Goal: Information Seeking & Learning: Learn about a topic

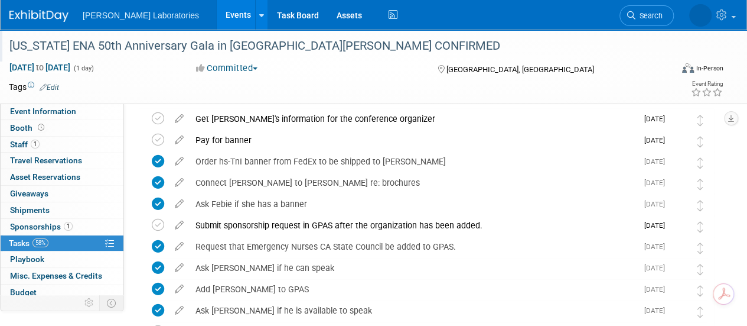
click at [201, 38] on div "[US_STATE] ENA 50th Anniversary Gala in [GEOGRAPHIC_DATA][PERSON_NAME] CONFIRMED" at bounding box center [334, 45] width 658 height 21
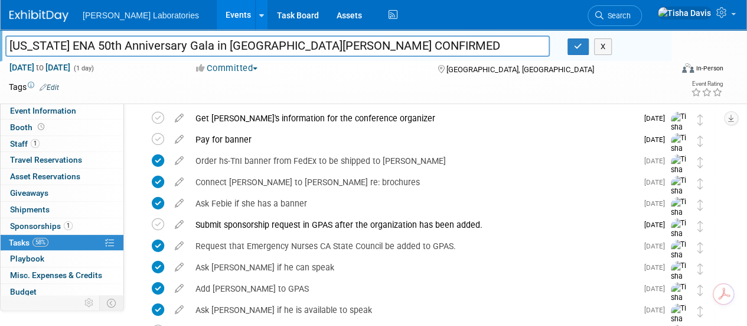
click at [201, 38] on input "[US_STATE] ENA 50th Anniversary Gala in [GEOGRAPHIC_DATA][PERSON_NAME] CONFIRMED" at bounding box center [277, 45] width 545 height 21
click at [609, 49] on button "X" at bounding box center [603, 46] width 18 height 17
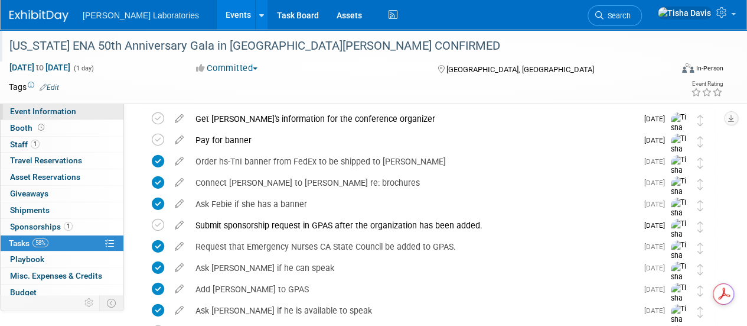
click at [81, 115] on link "Event Information" at bounding box center [62, 111] width 123 height 16
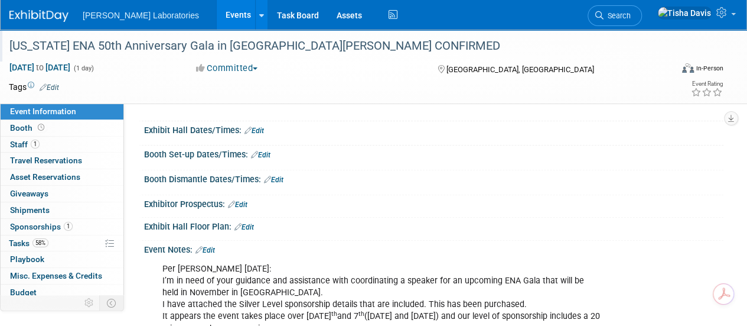
scroll to position [115, 0]
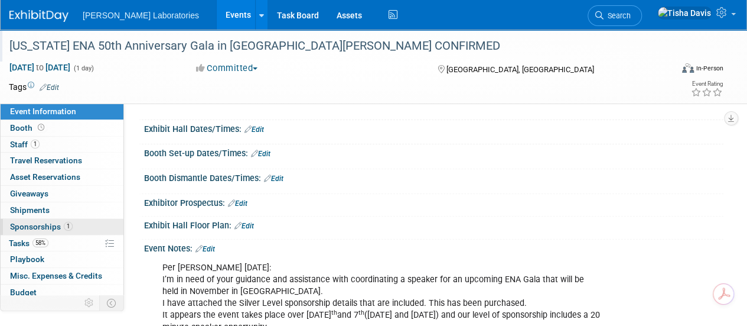
click at [30, 222] on span "Sponsorships 1" at bounding box center [41, 226] width 63 height 9
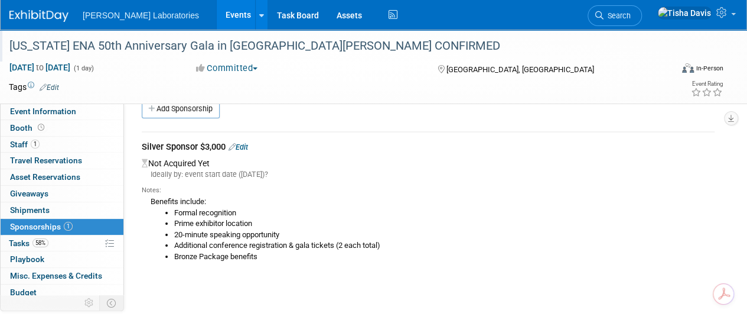
scroll to position [18, 0]
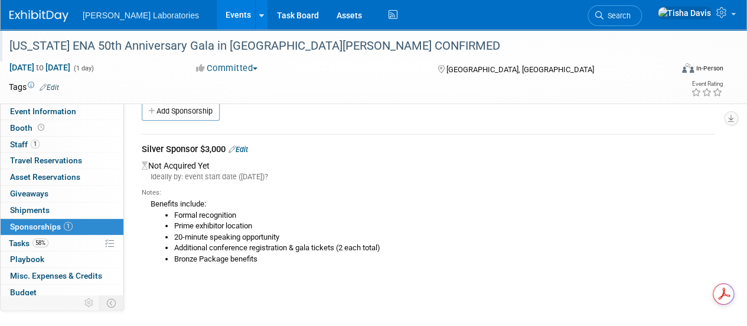
click at [160, 53] on div "[US_STATE] ENA 50th Anniversary Gala in [GEOGRAPHIC_DATA][PERSON_NAME] CONFIRMED" at bounding box center [334, 45] width 658 height 21
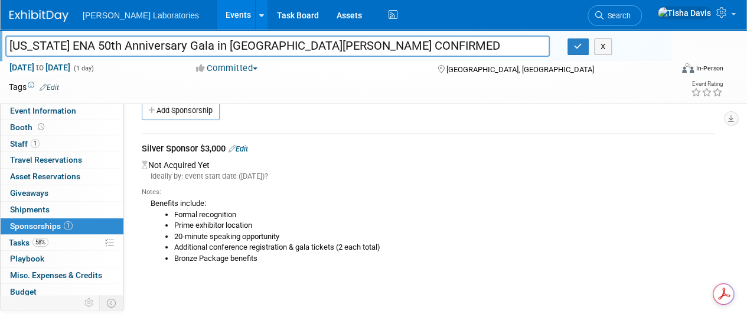
click at [160, 53] on input "[US_STATE] ENA 50th Anniversary Gala in [GEOGRAPHIC_DATA][PERSON_NAME] CONFIRMED" at bounding box center [277, 45] width 545 height 21
click at [597, 43] on button "X" at bounding box center [603, 46] width 18 height 17
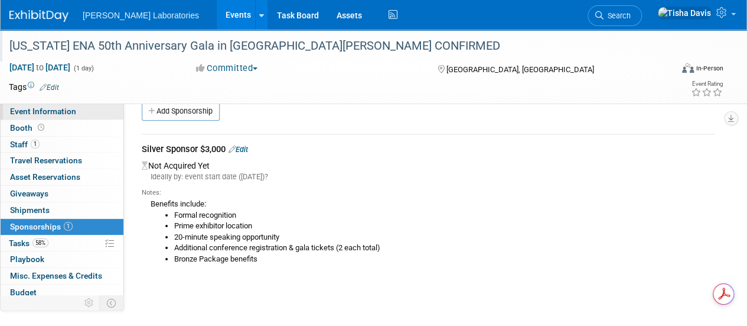
click at [53, 109] on span "Event Information" at bounding box center [43, 110] width 66 height 9
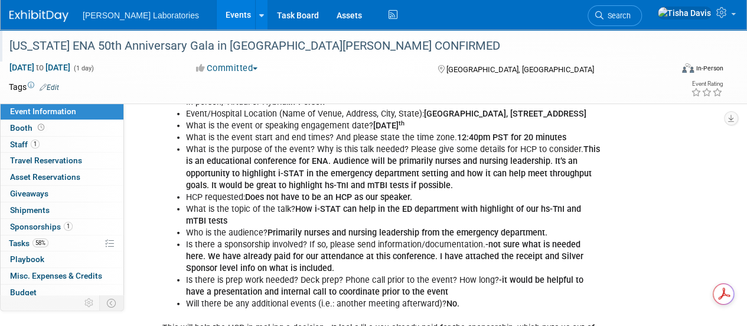
scroll to position [1336, 0]
click at [350, 180] on b "This is an educational conference for ENA. Audience will be primarily nurses an…" at bounding box center [393, 166] width 414 height 45
drag, startPoint x: 350, startPoint y: 180, endPoint x: 391, endPoint y: 178, distance: 40.8
click at [391, 178] on b "This is an educational conference for ENA. Audience will be primarily nurses an…" at bounding box center [393, 166] width 414 height 45
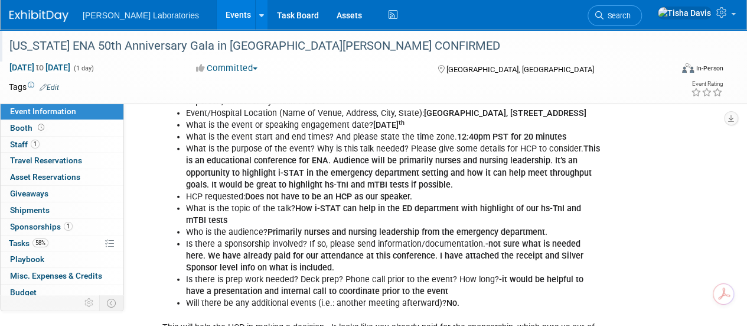
click at [473, 188] on li "What is the purpose of the event? Why is this talk needed? Please give some det…" at bounding box center [394, 166] width 416 height 47
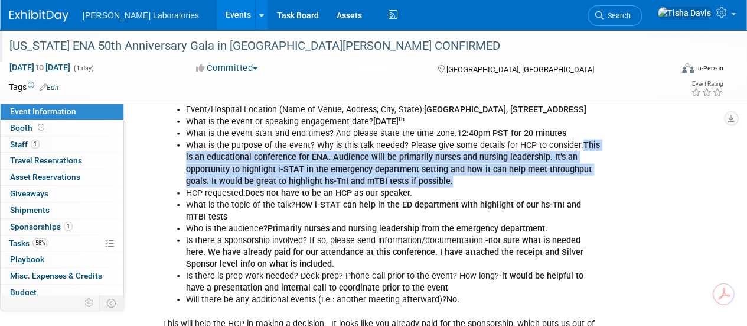
drag, startPoint x: 580, startPoint y: 153, endPoint x: 534, endPoint y: 191, distance: 59.2
click at [534, 187] on li "What is the purpose of the event? Why is this talk needed? Please give some det…" at bounding box center [394, 162] width 416 height 47
copy b "This is an educational conference for ENA. Audience will be primarily nurses an…"
click at [532, 187] on li "What is the purpose of the event? Why is this talk needed? Please give some det…" at bounding box center [394, 162] width 416 height 47
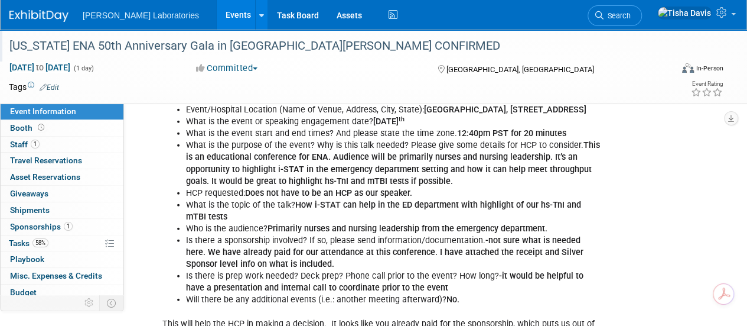
click at [532, 187] on li "What is the purpose of the event? Why is this talk needed? Please give some det…" at bounding box center [394, 162] width 416 height 47
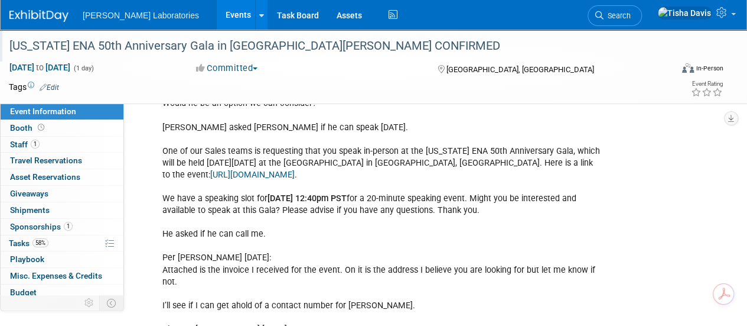
scroll to position [2449, 0]
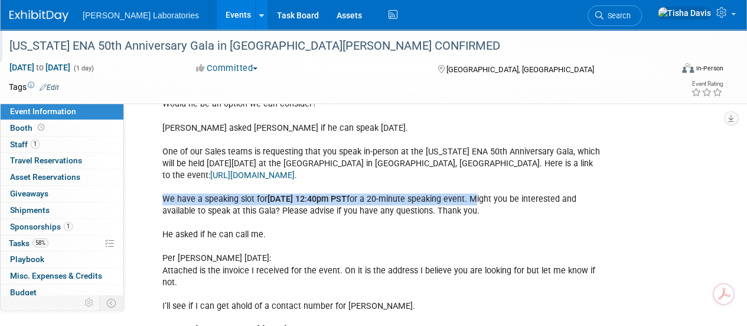
drag, startPoint x: 164, startPoint y: 169, endPoint x: 523, endPoint y: 173, distance: 358.6
copy div "We have a speaking slot for [DATE] 12:40pm PST for a 20-minute speaking event."
click at [44, 222] on span "Sponsorships 1" at bounding box center [41, 226] width 63 height 9
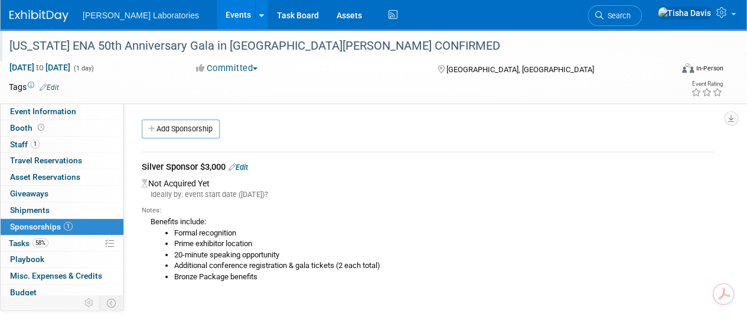
drag, startPoint x: 148, startPoint y: 223, endPoint x: 271, endPoint y: 279, distance: 135.3
click at [271, 279] on div "Benefits include: Formal recognition Prime exhibitor location 20-minute speakin…" at bounding box center [428, 248] width 573 height 67
copy div "Benefits include: Formal recognition Prime exhibitor location 20-minute speakin…"
click at [13, 131] on span "Booth" at bounding box center [28, 127] width 37 height 9
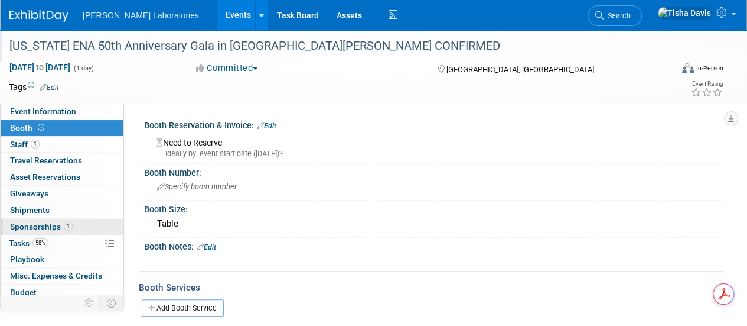
click at [38, 223] on span "Sponsorships 1" at bounding box center [41, 226] width 63 height 9
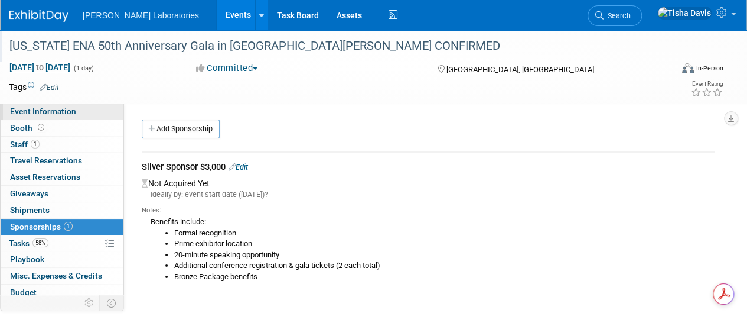
click at [82, 116] on link "Event Information" at bounding box center [62, 111] width 123 height 16
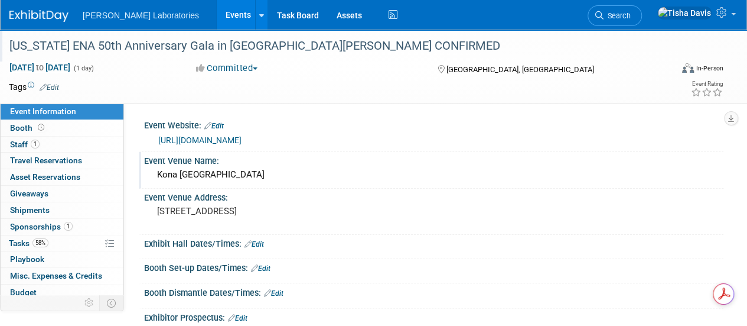
drag, startPoint x: 157, startPoint y: 177, endPoint x: 264, endPoint y: 177, distance: 106.9
click at [264, 177] on div "Kona [GEOGRAPHIC_DATA]" at bounding box center [434, 174] width 562 height 18
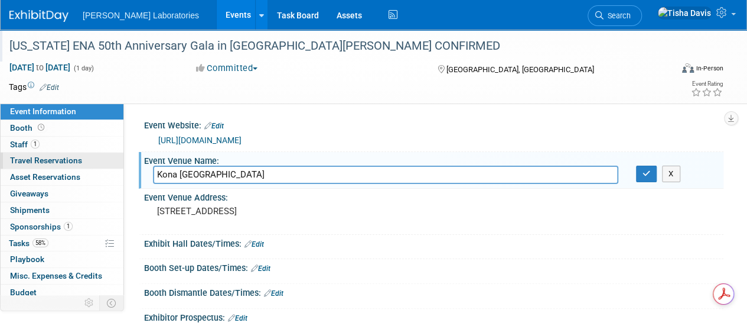
drag, startPoint x: 276, startPoint y: 177, endPoint x: 108, endPoint y: 163, distance: 168.3
click at [108, 163] on link "0 Travel Reservations 0" at bounding box center [62, 160] width 123 height 16
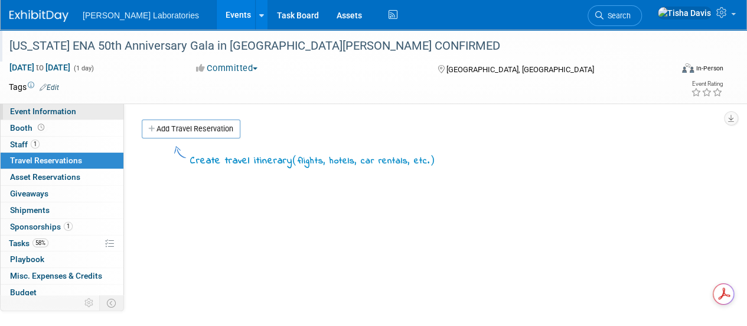
click at [76, 117] on link "Event Information" at bounding box center [62, 111] width 123 height 16
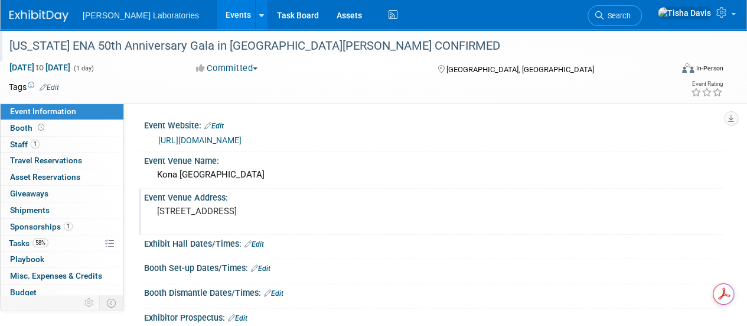
click at [181, 210] on pre "[STREET_ADDRESS]" at bounding box center [265, 211] width 216 height 11
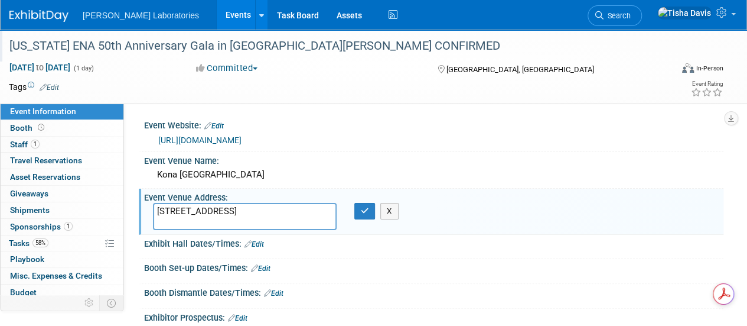
drag, startPoint x: 157, startPoint y: 210, endPoint x: 246, endPoint y: 220, distance: 89.8
click at [246, 220] on textarea "[STREET_ADDRESS]" at bounding box center [245, 216] width 184 height 27
click at [394, 210] on button "X" at bounding box center [389, 211] width 18 height 17
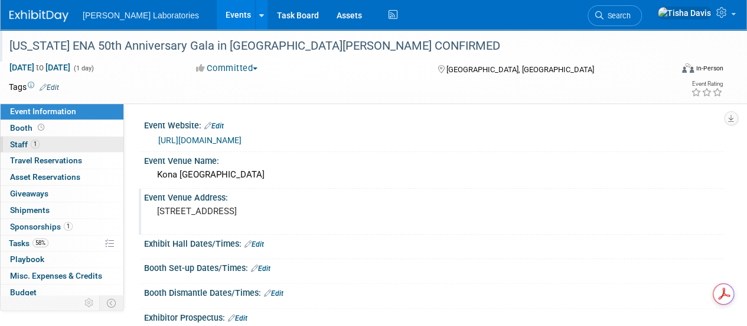
click at [32, 141] on span "1" at bounding box center [35, 143] width 9 height 9
